Goal: Information Seeking & Learning: Learn about a topic

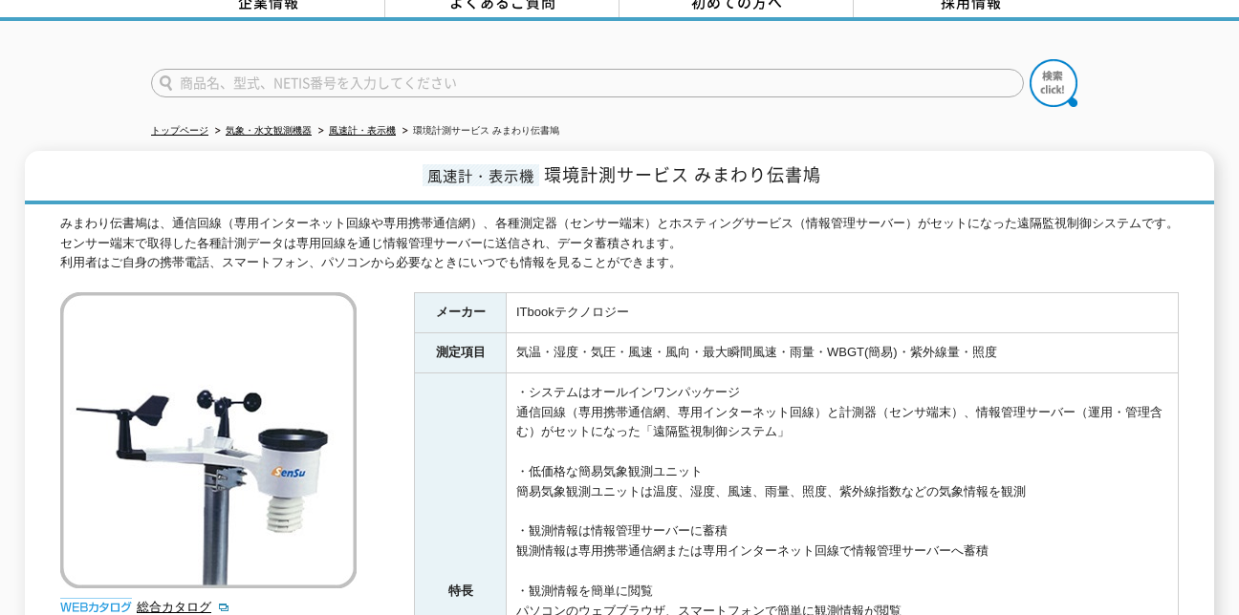
scroll to position [96, 0]
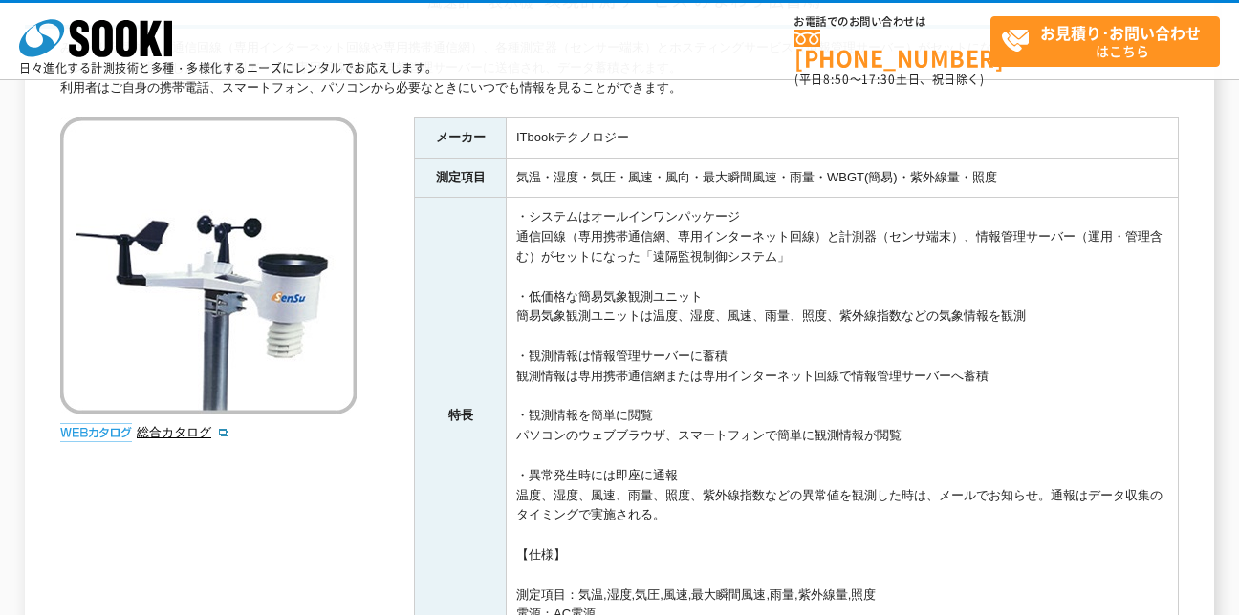
scroll to position [191, 0]
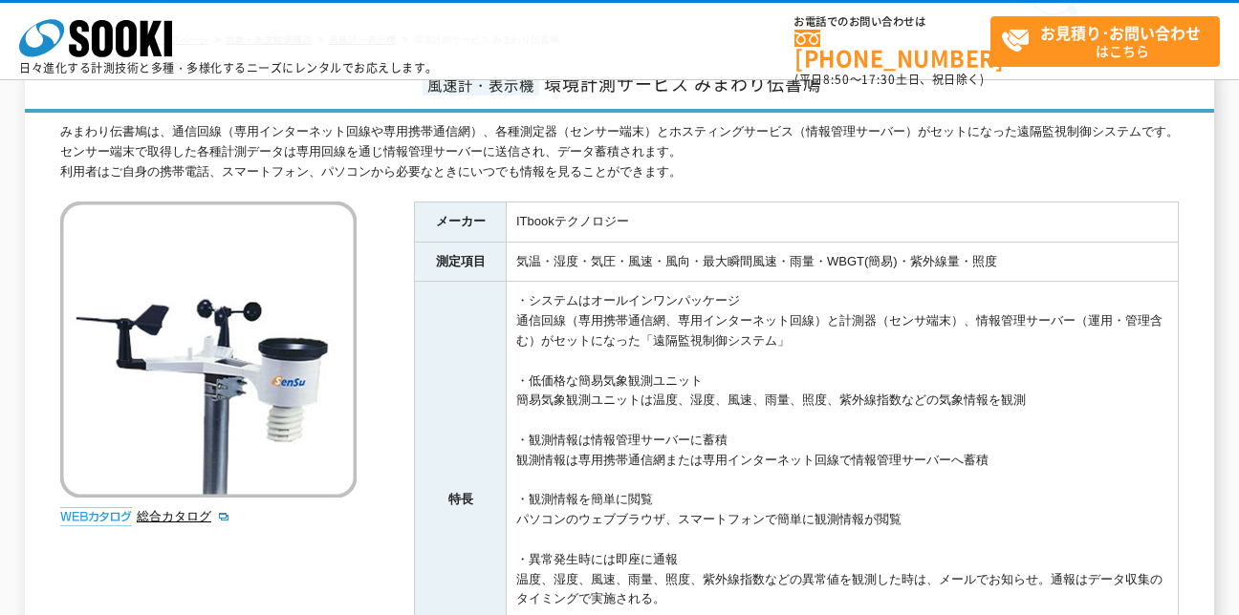
scroll to position [201, 0]
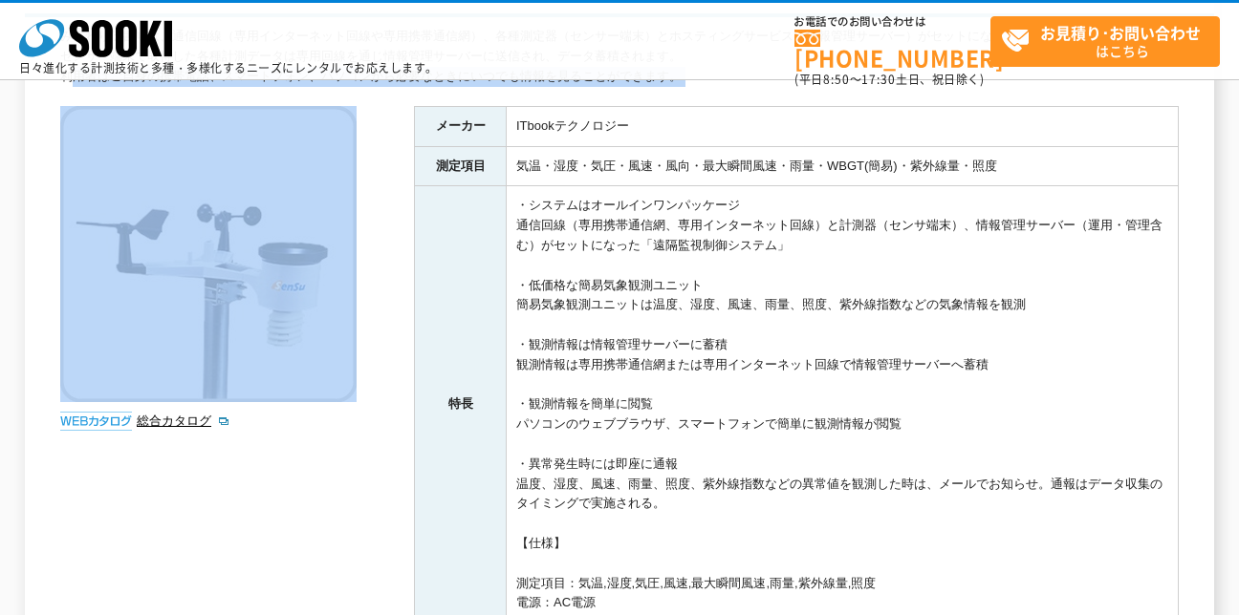
drag, startPoint x: 48, startPoint y: 97, endPoint x: 96, endPoint y: 154, distance: 73.9
click at [96, 154] on div "風速計・表示機 環境計測サービス みまわり伝書鳩 みまわり伝書鳩は、通信回線（専用インターネット回線や専用携帯通信網）、各種測定器（センサー端末）とホスティン…" at bounding box center [619, 393] width 1189 height 857
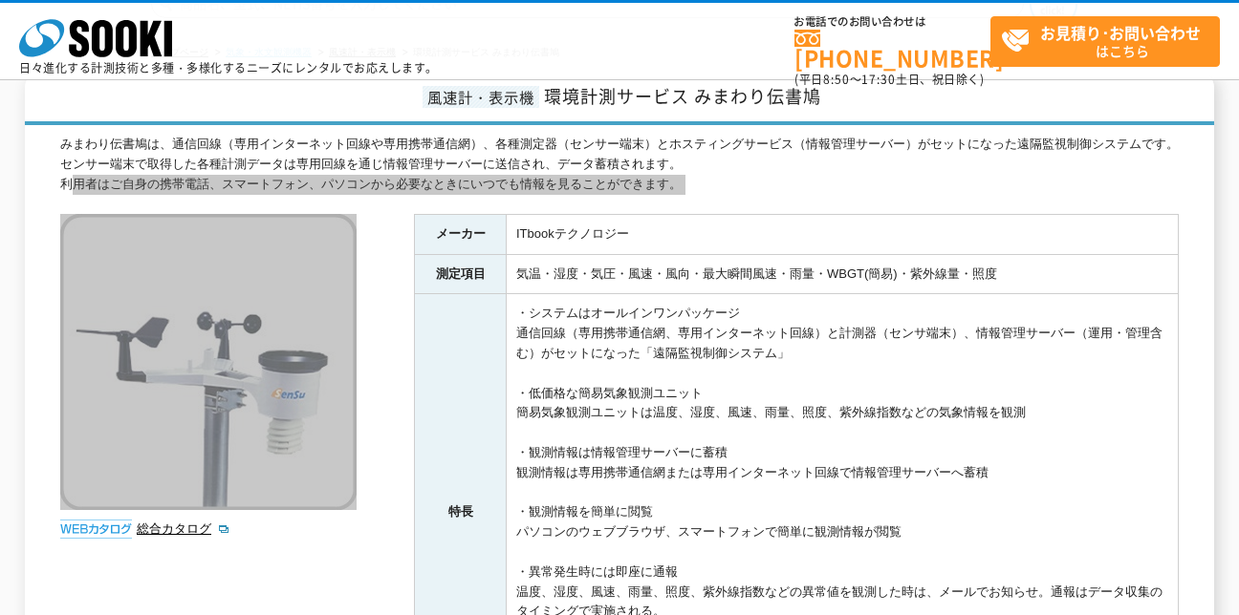
scroll to position [0, 0]
